Goal: Task Accomplishment & Management: Use online tool/utility

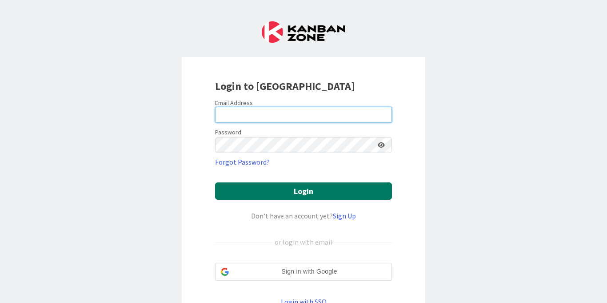
type input "[PERSON_NAME][EMAIL_ADDRESS][PERSON_NAME][DOMAIN_NAME]"
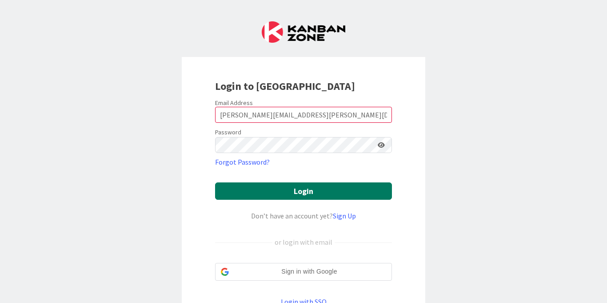
click at [275, 189] on button "Login" at bounding box center [303, 190] width 177 height 17
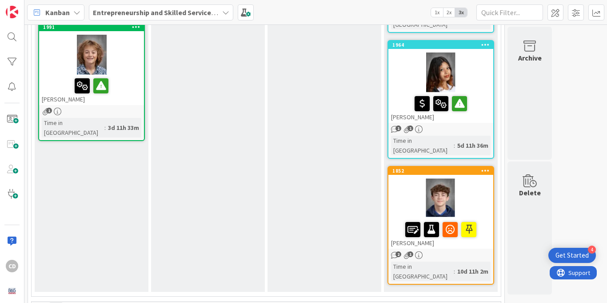
scroll to position [745, 0]
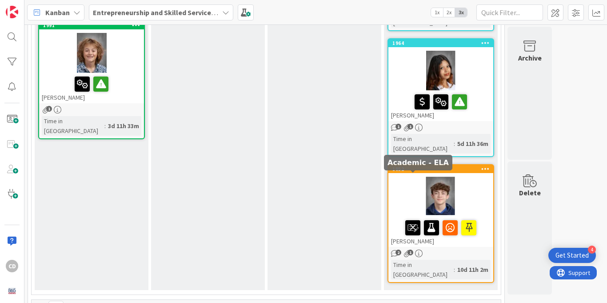
click at [415, 220] on icon at bounding box center [412, 227] width 15 height 14
